Goal: Information Seeking & Learning: Learn about a topic

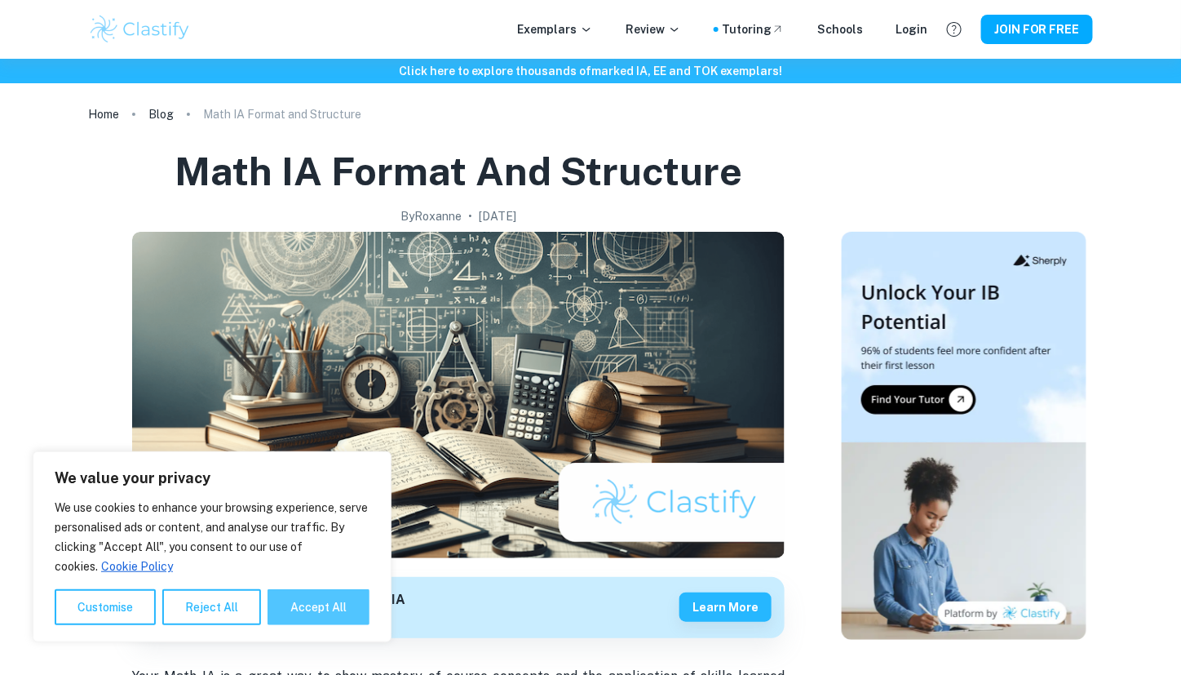
click at [317, 598] on button "Accept All" at bounding box center [319, 607] width 102 height 36
checkbox input "true"
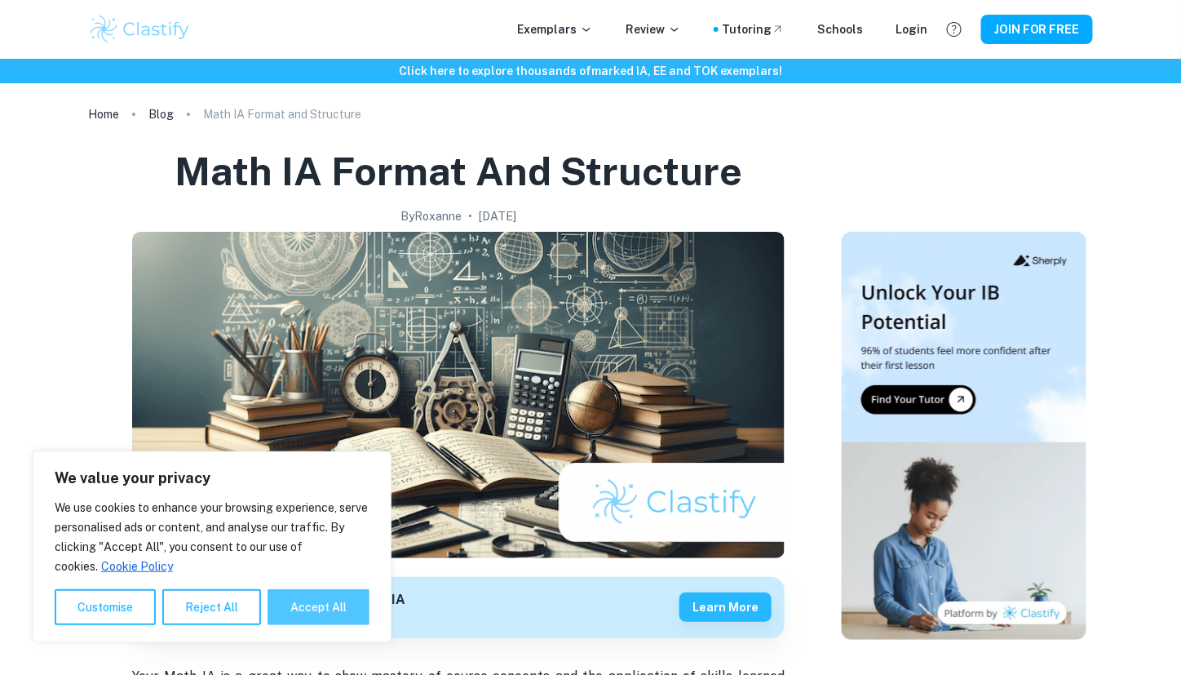
checkbox input "true"
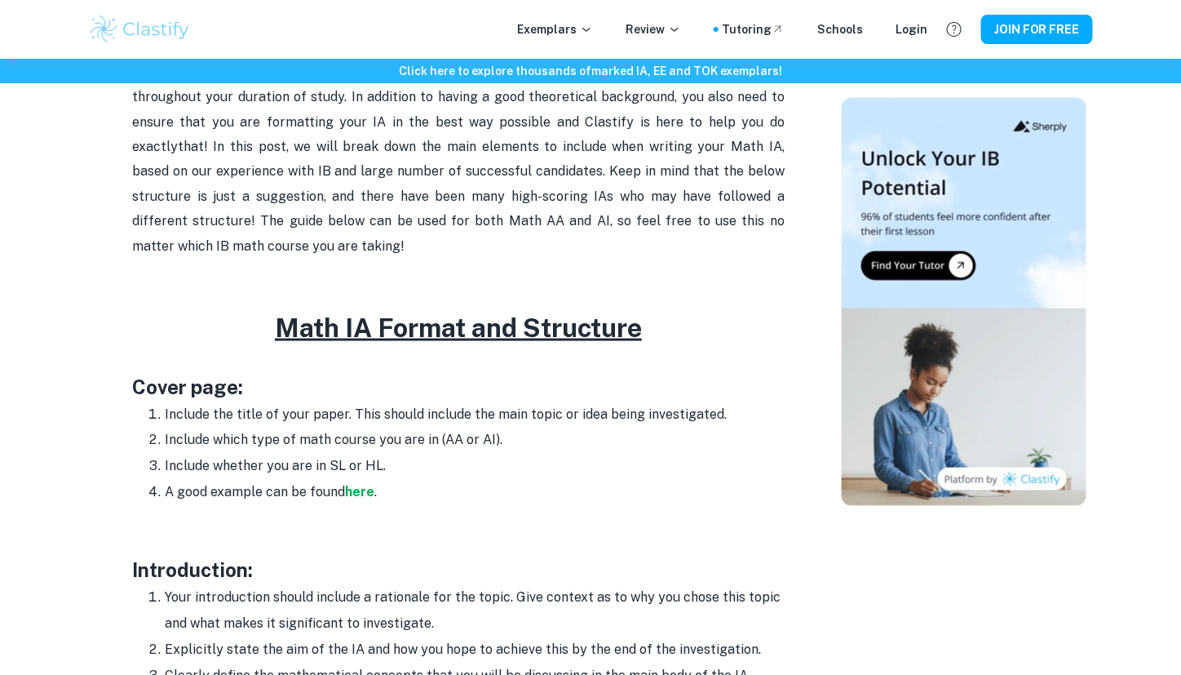
scroll to position [660, 0]
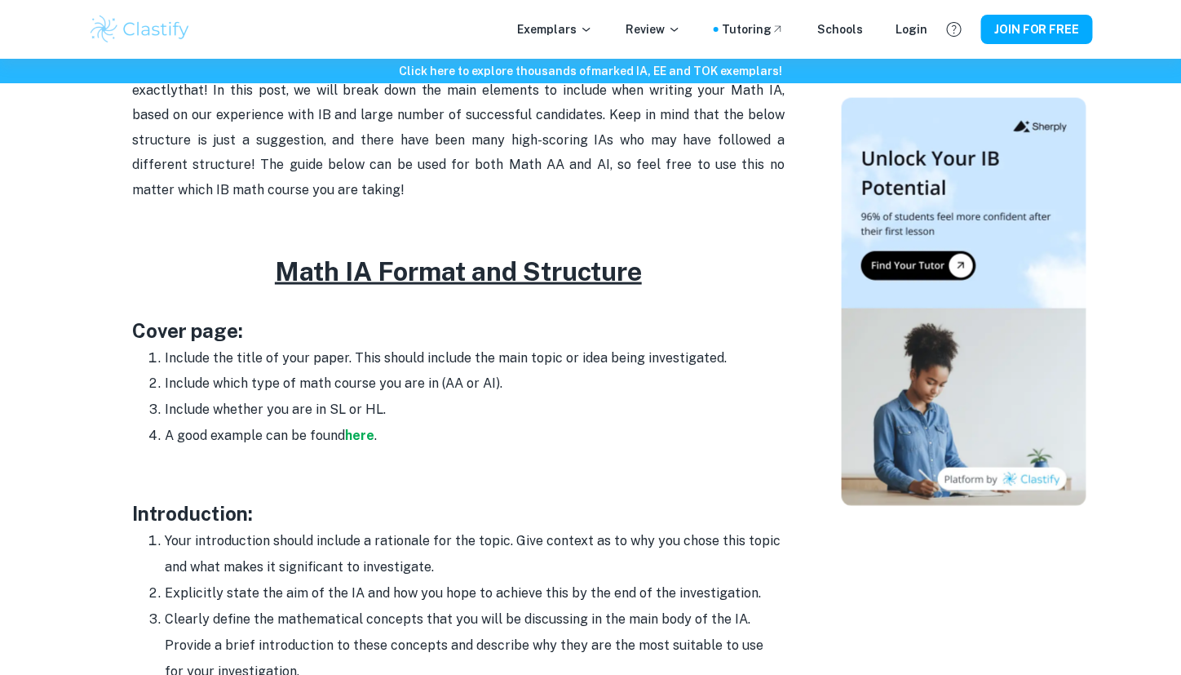
click at [241, 325] on h3 "Cover page:" at bounding box center [458, 330] width 653 height 29
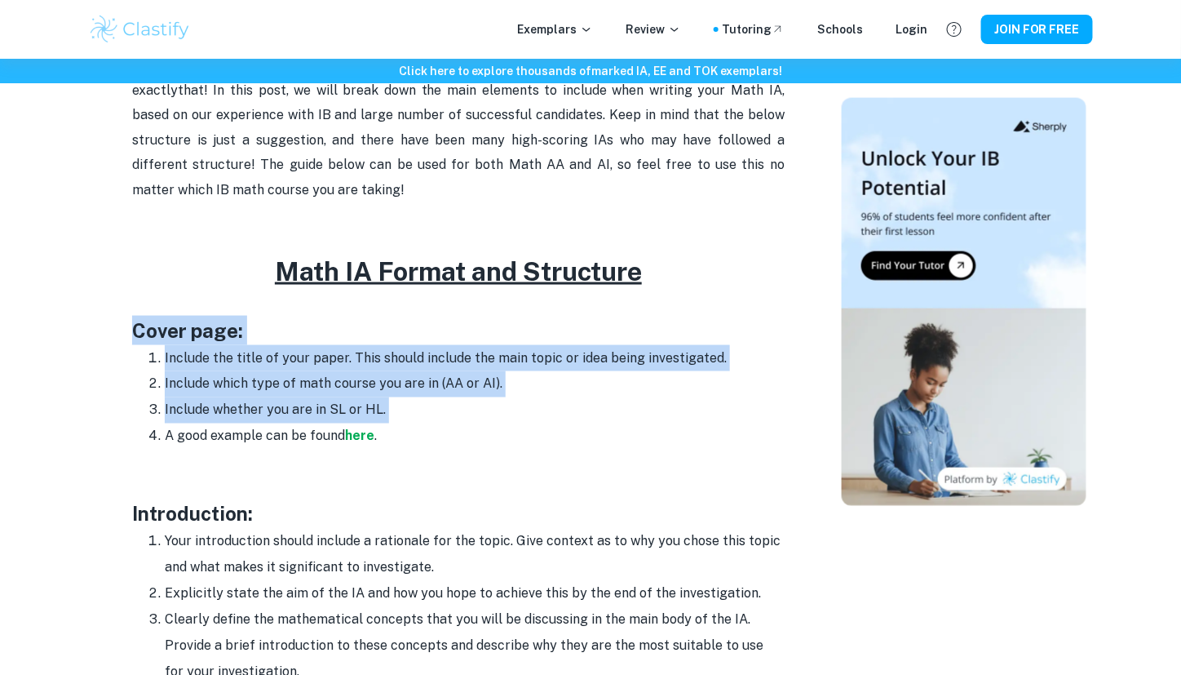
drag, startPoint x: 241, startPoint y: 325, endPoint x: 435, endPoint y: 408, distance: 211.2
click at [435, 408] on li "Include whether you are in SL or HL." at bounding box center [475, 410] width 620 height 26
drag, startPoint x: 435, startPoint y: 408, endPoint x: 337, endPoint y: 344, distance: 116.7
click at [337, 345] on ol "Include the title of your paper. This should include the main topic or idea bei…" at bounding box center [458, 397] width 653 height 104
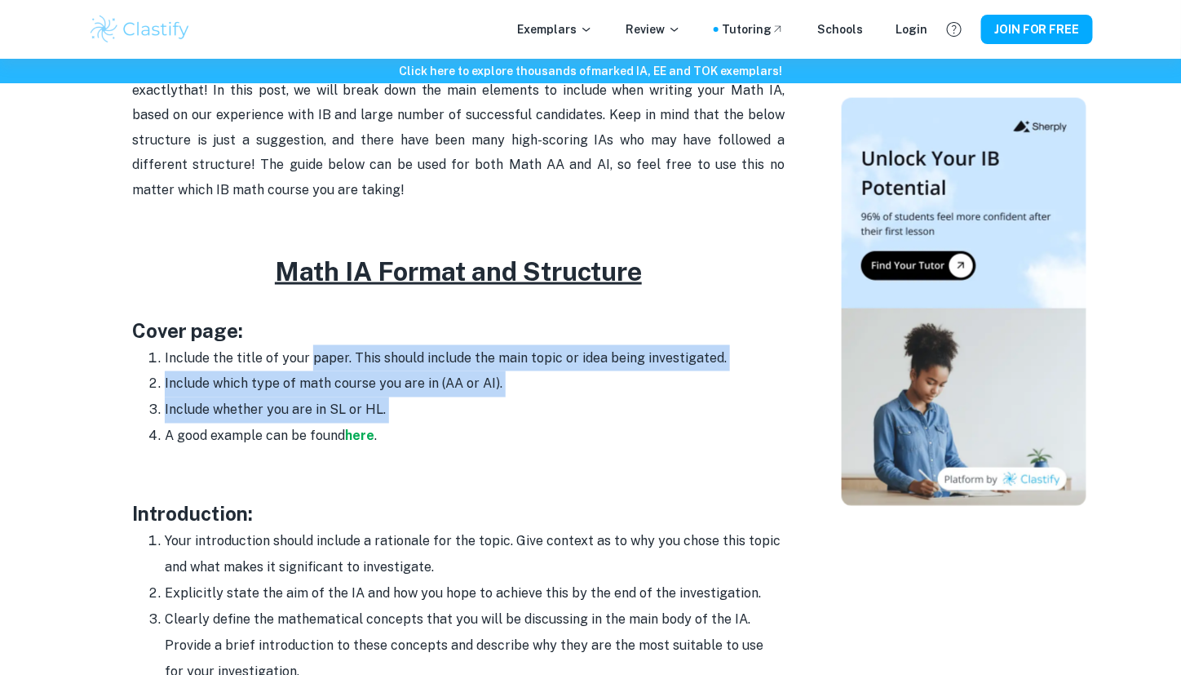
click at [337, 345] on li "Include the title of your paper. This should include the main topic or idea bei…" at bounding box center [475, 358] width 620 height 26
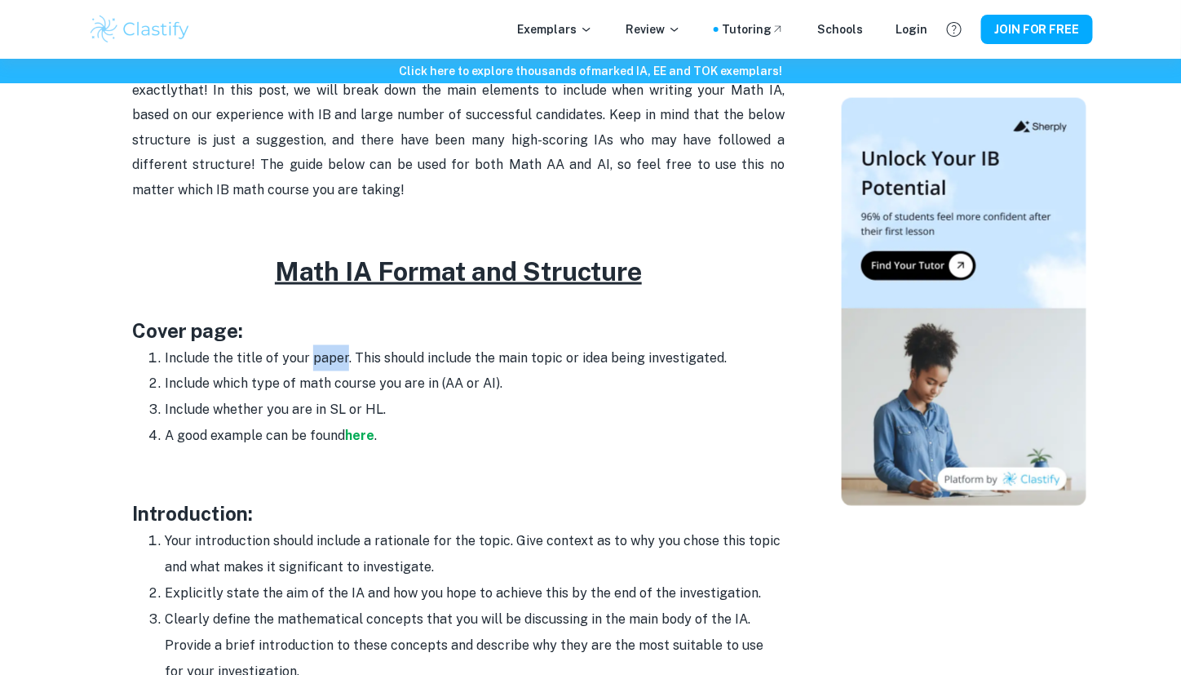
click at [337, 345] on li "Include the title of your paper. This should include the main topic or idea bei…" at bounding box center [475, 358] width 620 height 26
click at [279, 530] on li "Your introduction should include a rationale for the topic. Give context as to …" at bounding box center [475, 555] width 620 height 52
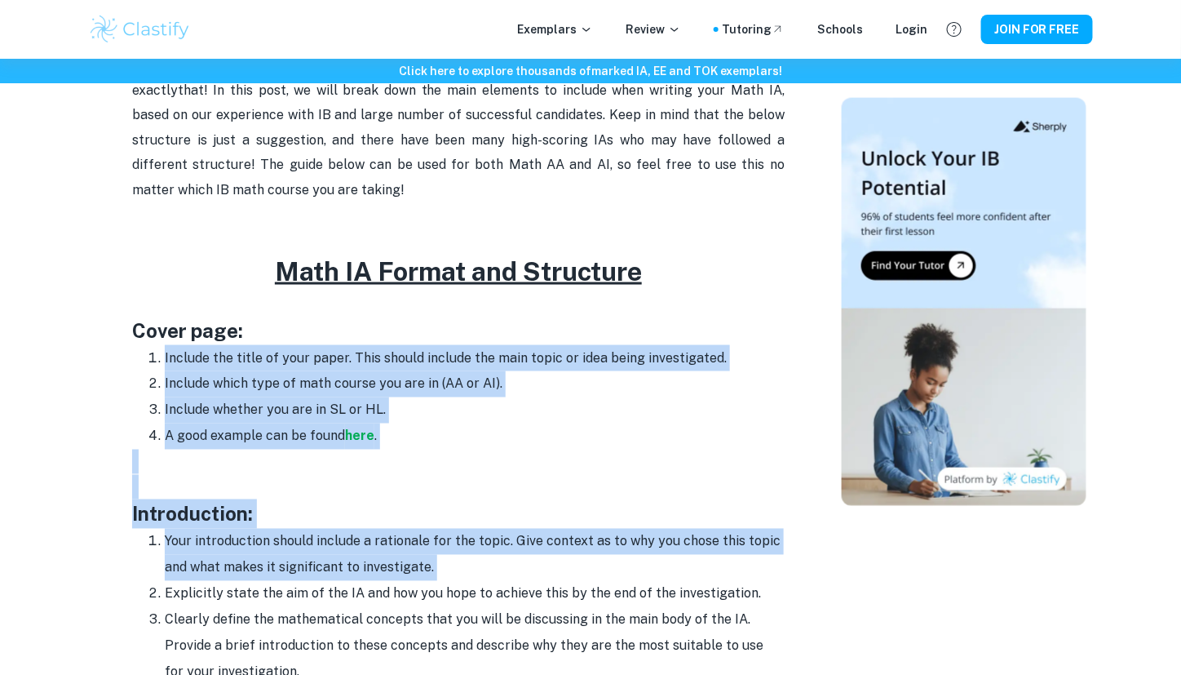
drag, startPoint x: 279, startPoint y: 530, endPoint x: 270, endPoint y: 360, distance: 170.7
click at [270, 360] on li "Include the title of your paper. This should include the main topic or idea bei…" at bounding box center [475, 358] width 620 height 26
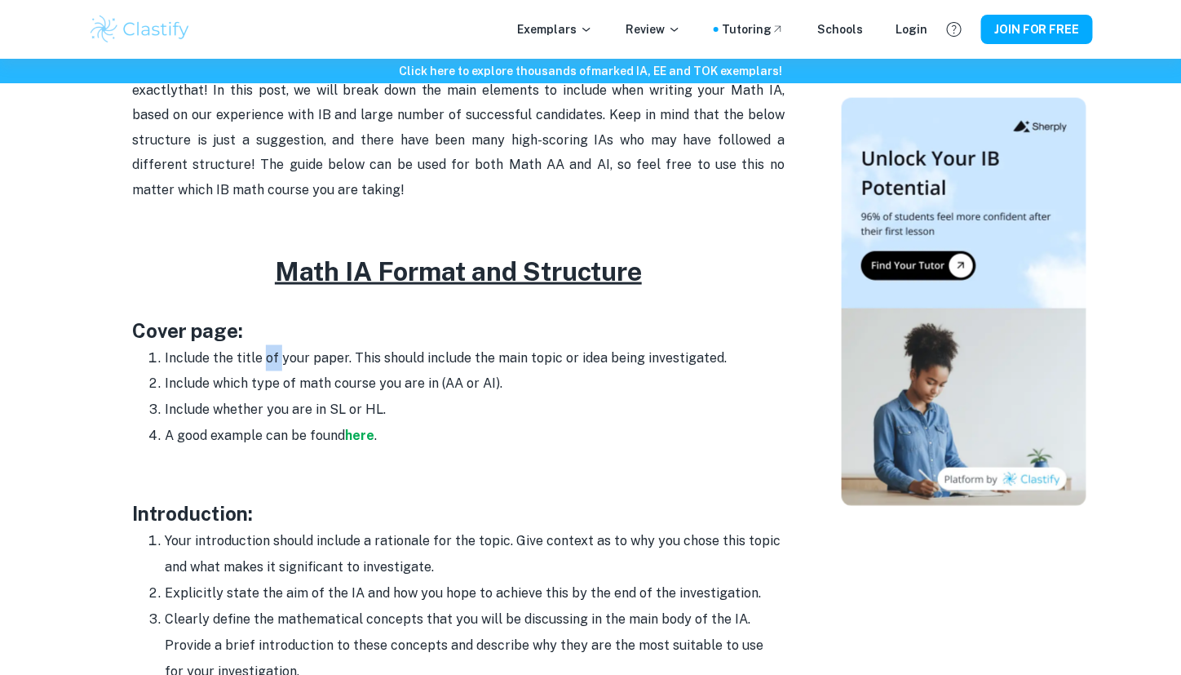
click at [270, 360] on li "Include the title of your paper. This should include the main topic or idea bei…" at bounding box center [475, 358] width 620 height 26
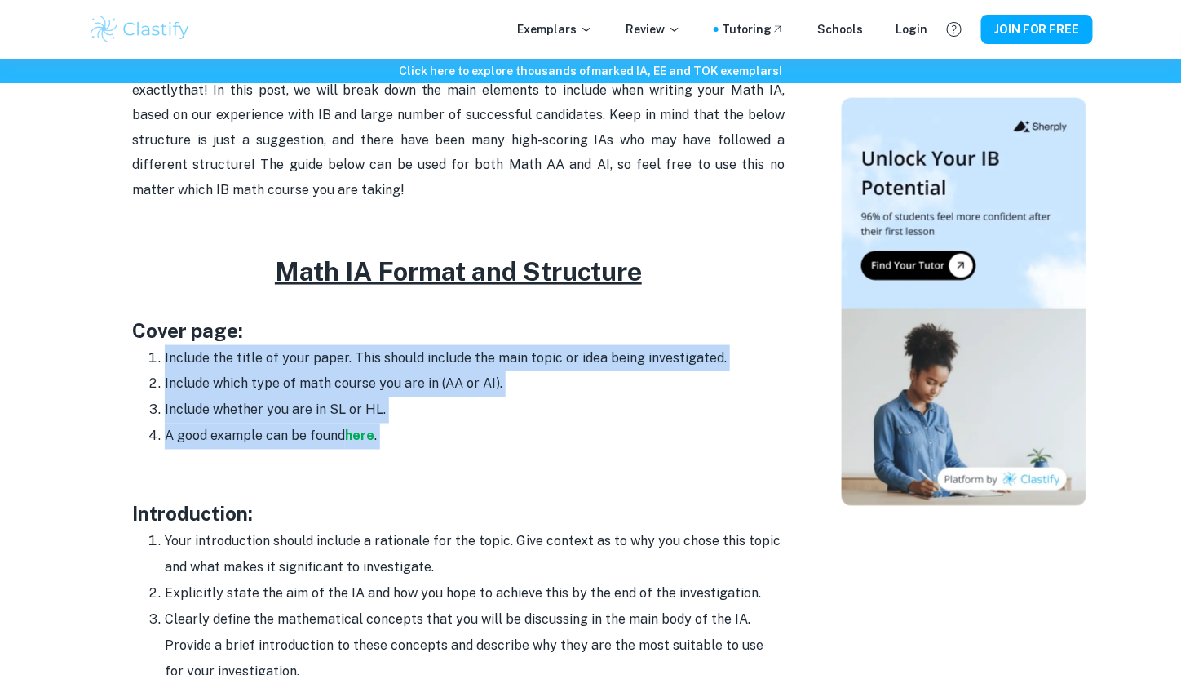
drag, startPoint x: 270, startPoint y: 360, endPoint x: 287, endPoint y: 425, distance: 67.5
click at [287, 425] on ol "Include the title of your paper. This should include the main topic or idea bei…" at bounding box center [458, 397] width 653 height 104
click at [287, 425] on li "A good example can be found here ." at bounding box center [475, 436] width 620 height 26
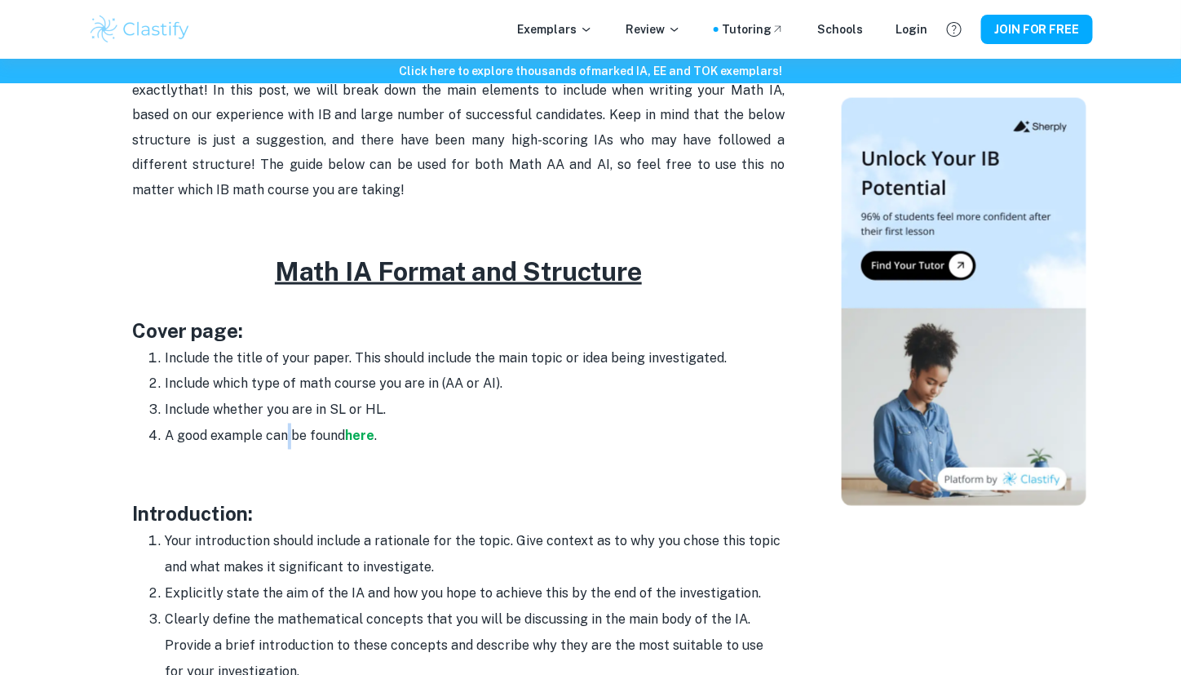
click at [287, 425] on li "A good example can be found here ." at bounding box center [475, 436] width 620 height 26
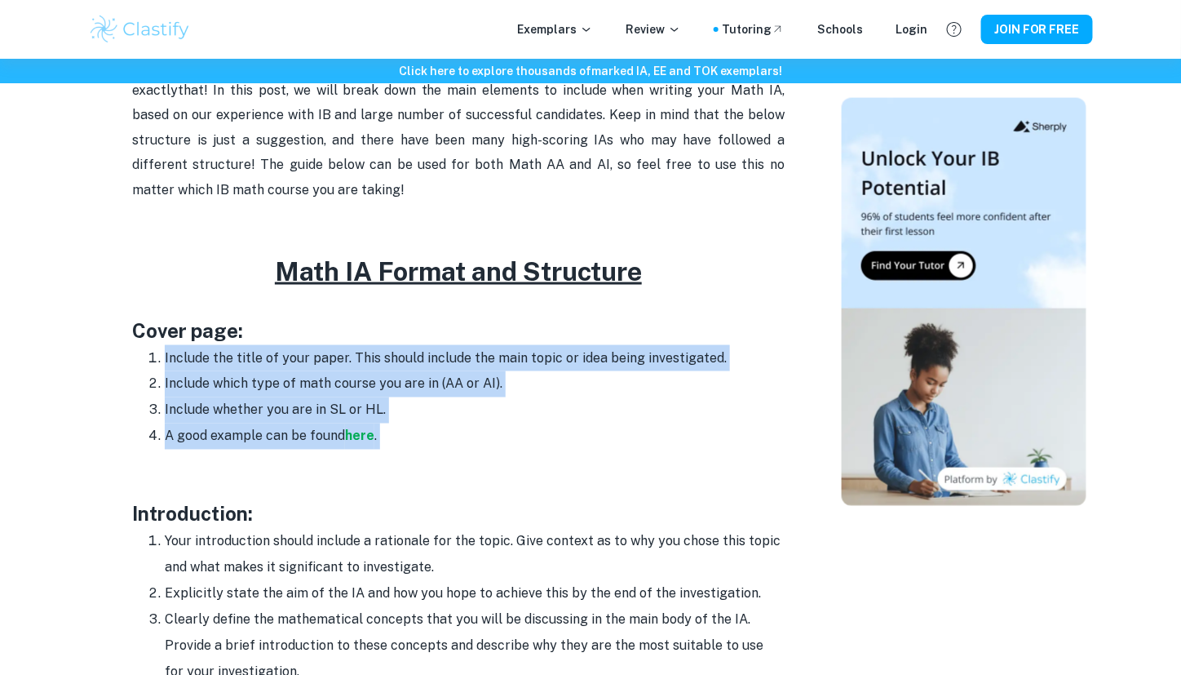
drag, startPoint x: 287, startPoint y: 425, endPoint x: 300, endPoint y: 367, distance: 59.4
click at [300, 367] on ol "Include the title of your paper. This should include the main topic or idea bei…" at bounding box center [458, 397] width 653 height 104
click at [300, 367] on li "Include the title of your paper. This should include the main topic or idea bei…" at bounding box center [475, 358] width 620 height 26
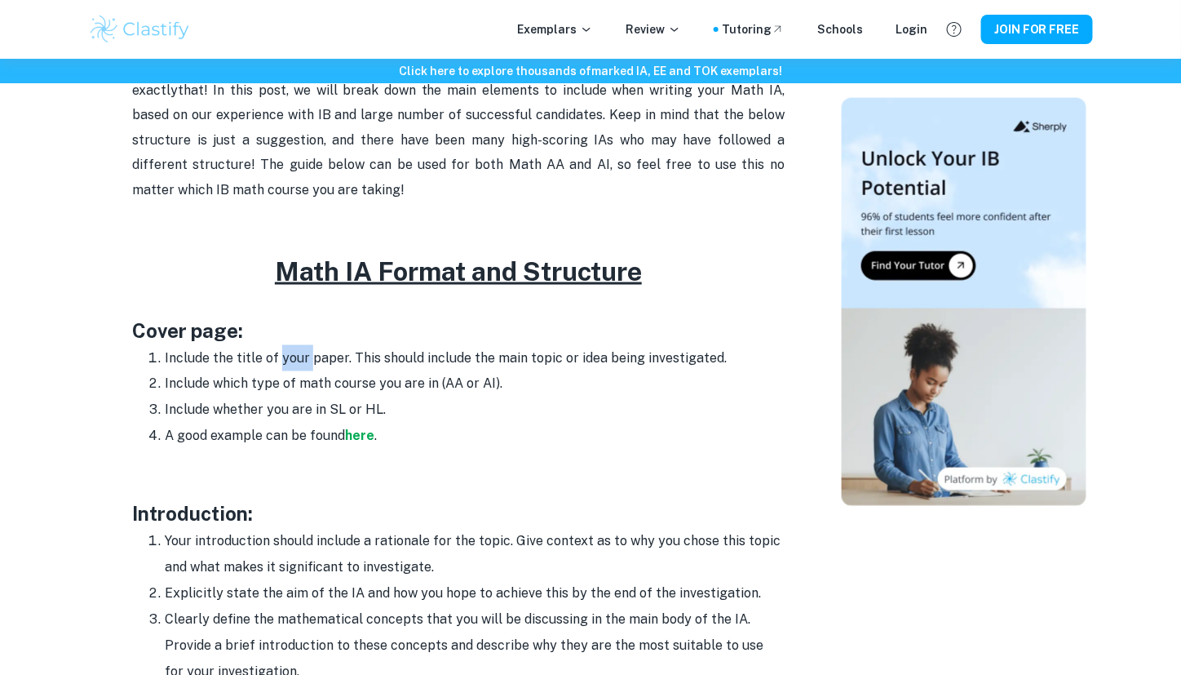
click at [300, 367] on li "Include the title of your paper. This should include the main topic or idea bei…" at bounding box center [475, 358] width 620 height 26
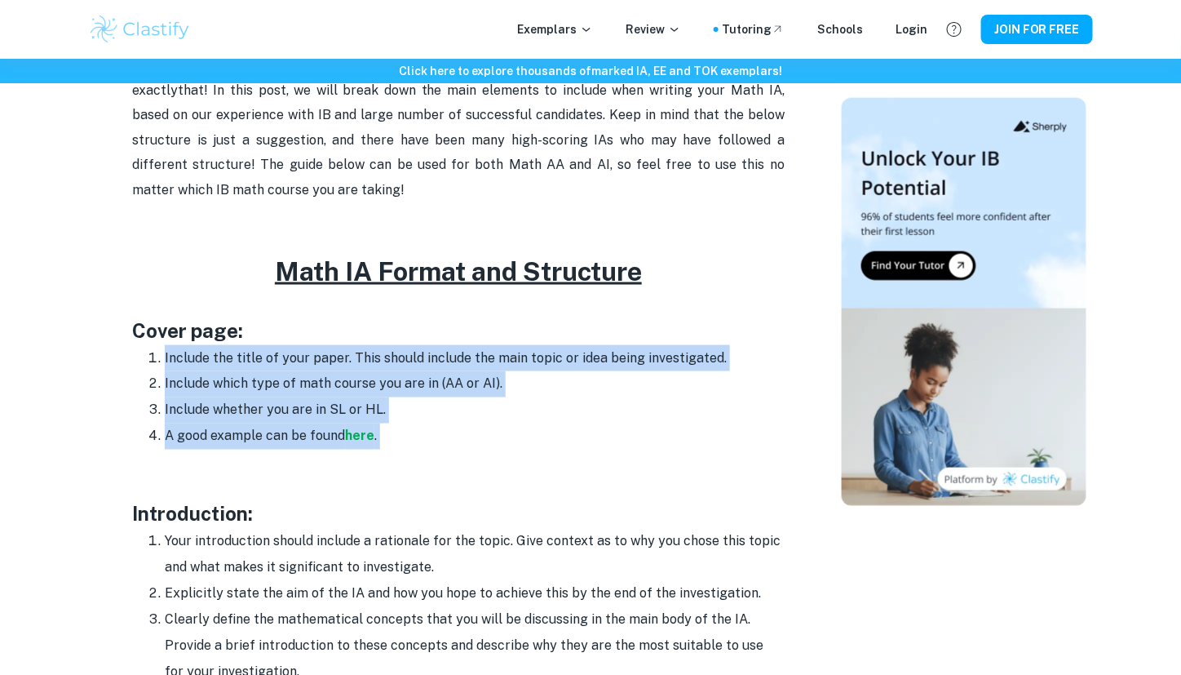
drag, startPoint x: 300, startPoint y: 367, endPoint x: 307, endPoint y: 440, distance: 72.9
click at [307, 440] on ol "Include the title of your paper. This should include the main topic or idea bei…" at bounding box center [458, 397] width 653 height 104
click at [307, 440] on li "A good example can be found here ." at bounding box center [475, 436] width 620 height 26
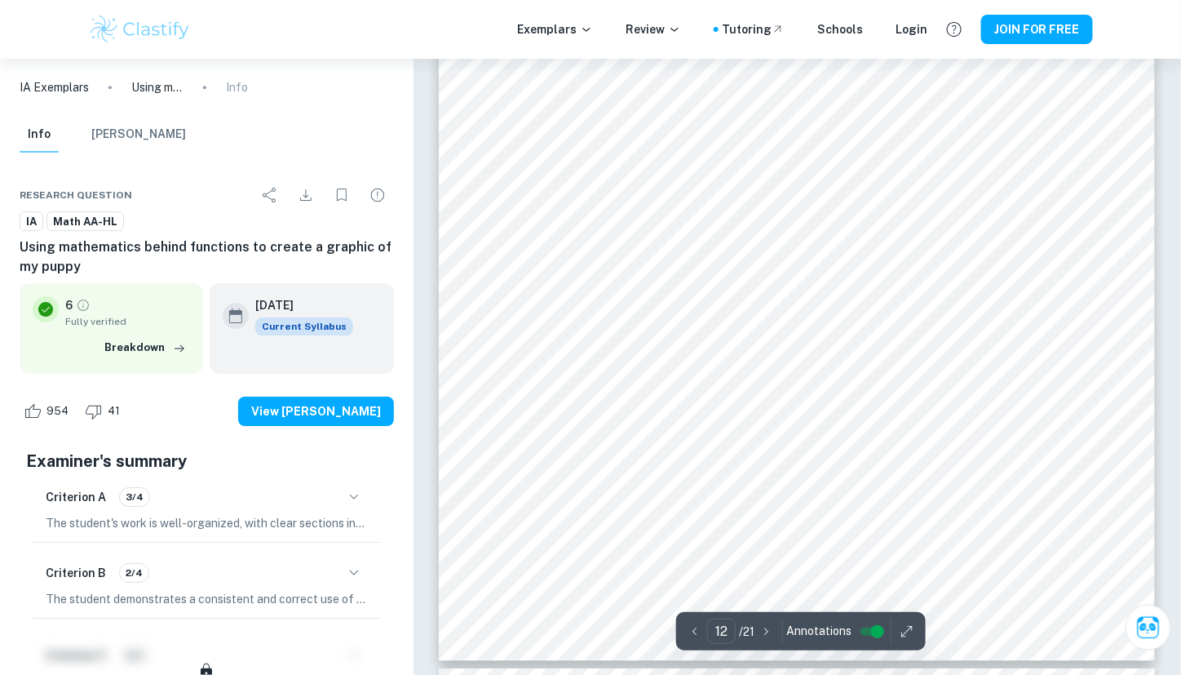
scroll to position [11997, 0]
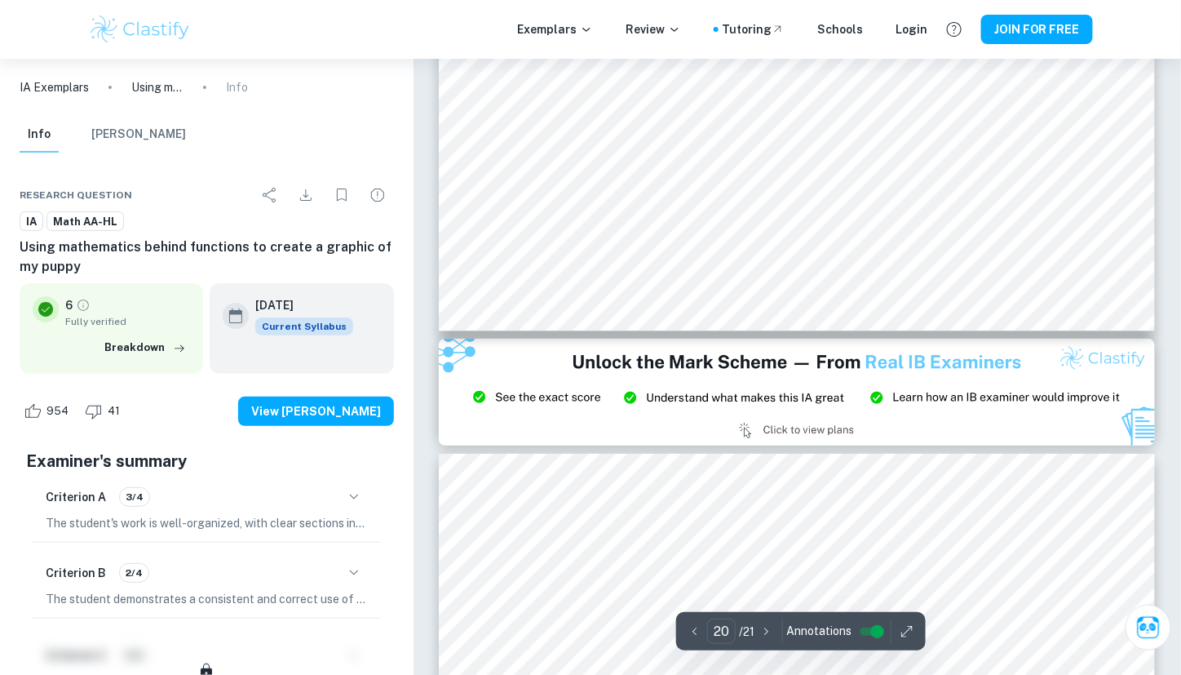
type input "21"
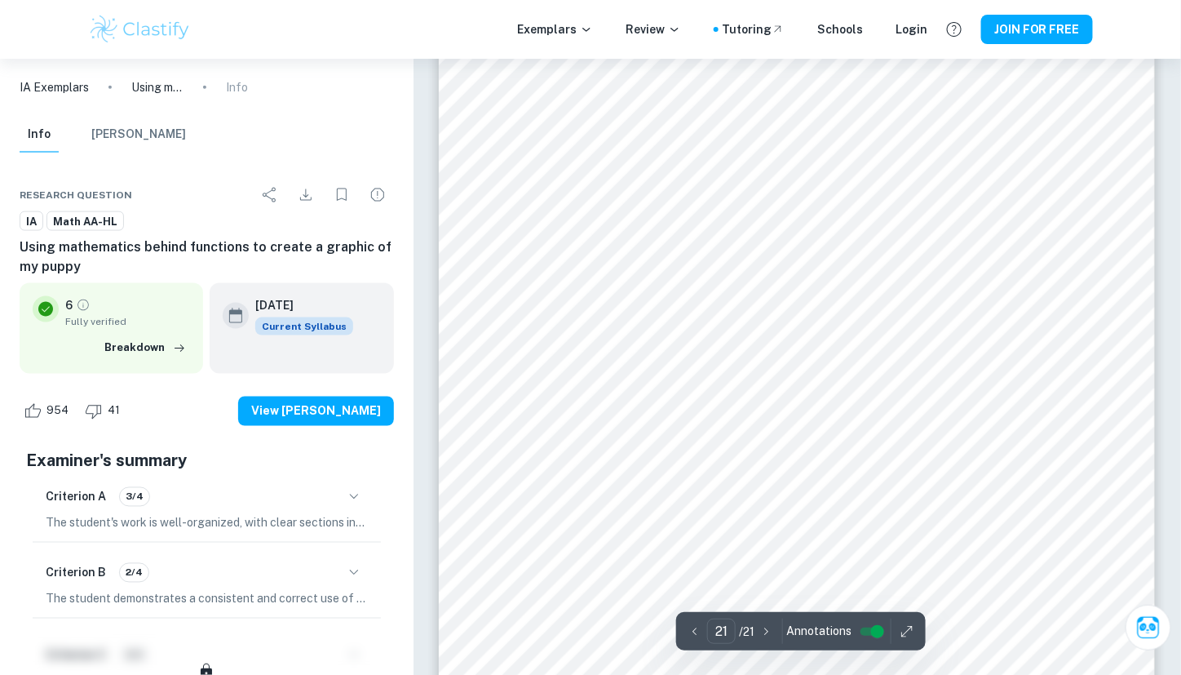
scroll to position [21413, 0]
